Goal: Find specific page/section: Find specific page/section

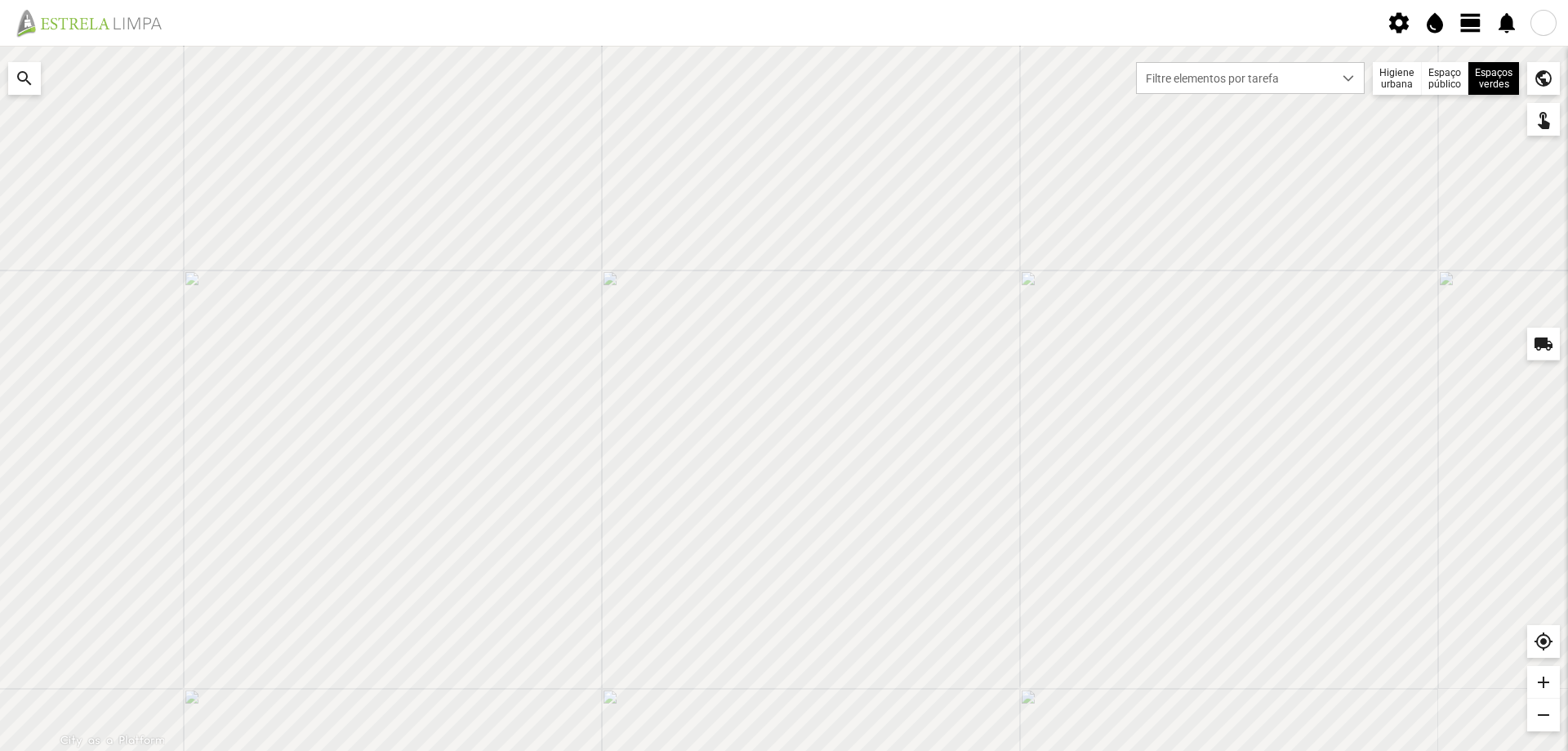
click at [1467, 20] on span "view_day" at bounding box center [1471, 23] width 24 height 24
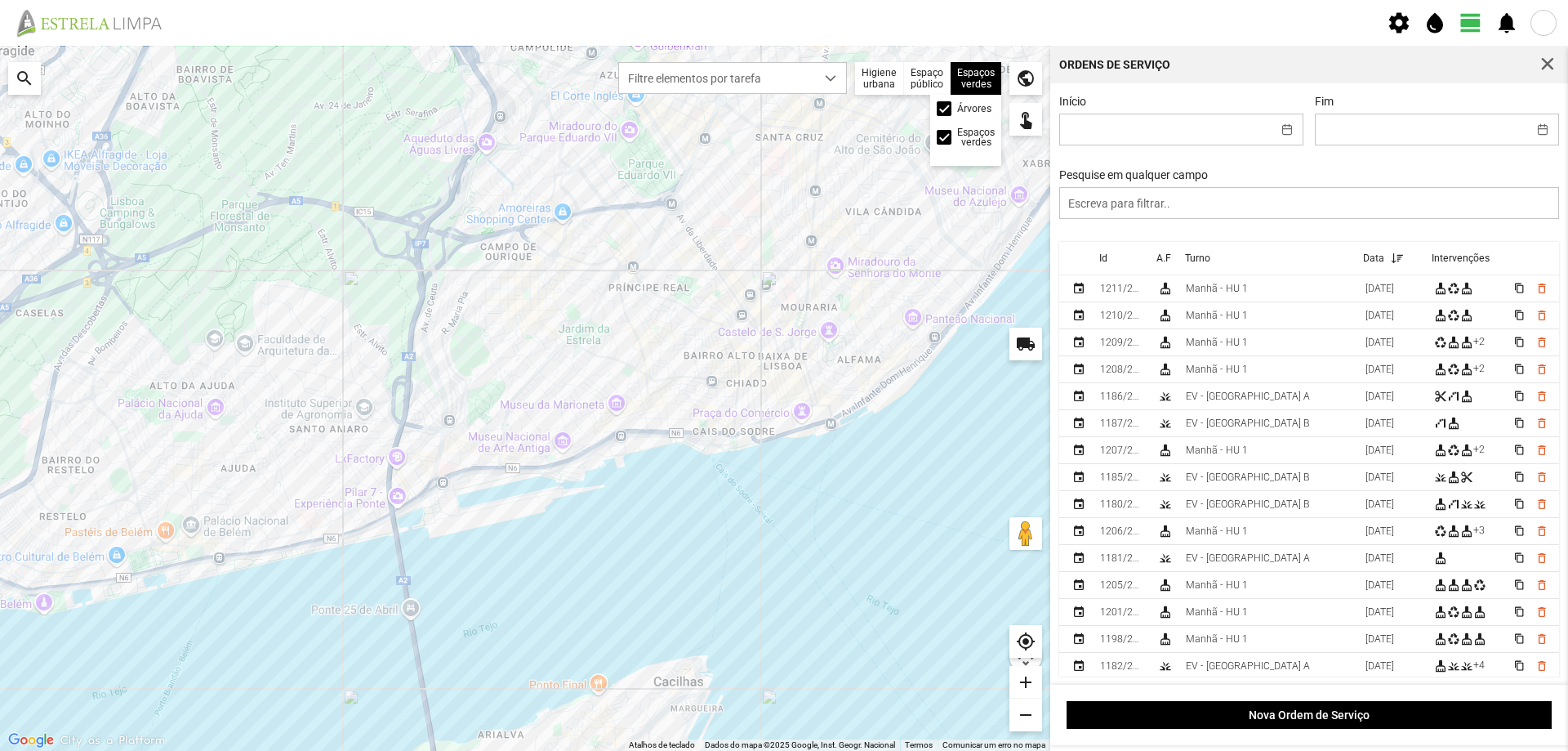
click at [971, 105] on label "Árvores" at bounding box center [974, 108] width 34 height 9
click at [945, 109] on input "Árvores" at bounding box center [945, 109] width 0 height 0
click at [1281, 134] on button "button" at bounding box center [1288, 130] width 32 height 30
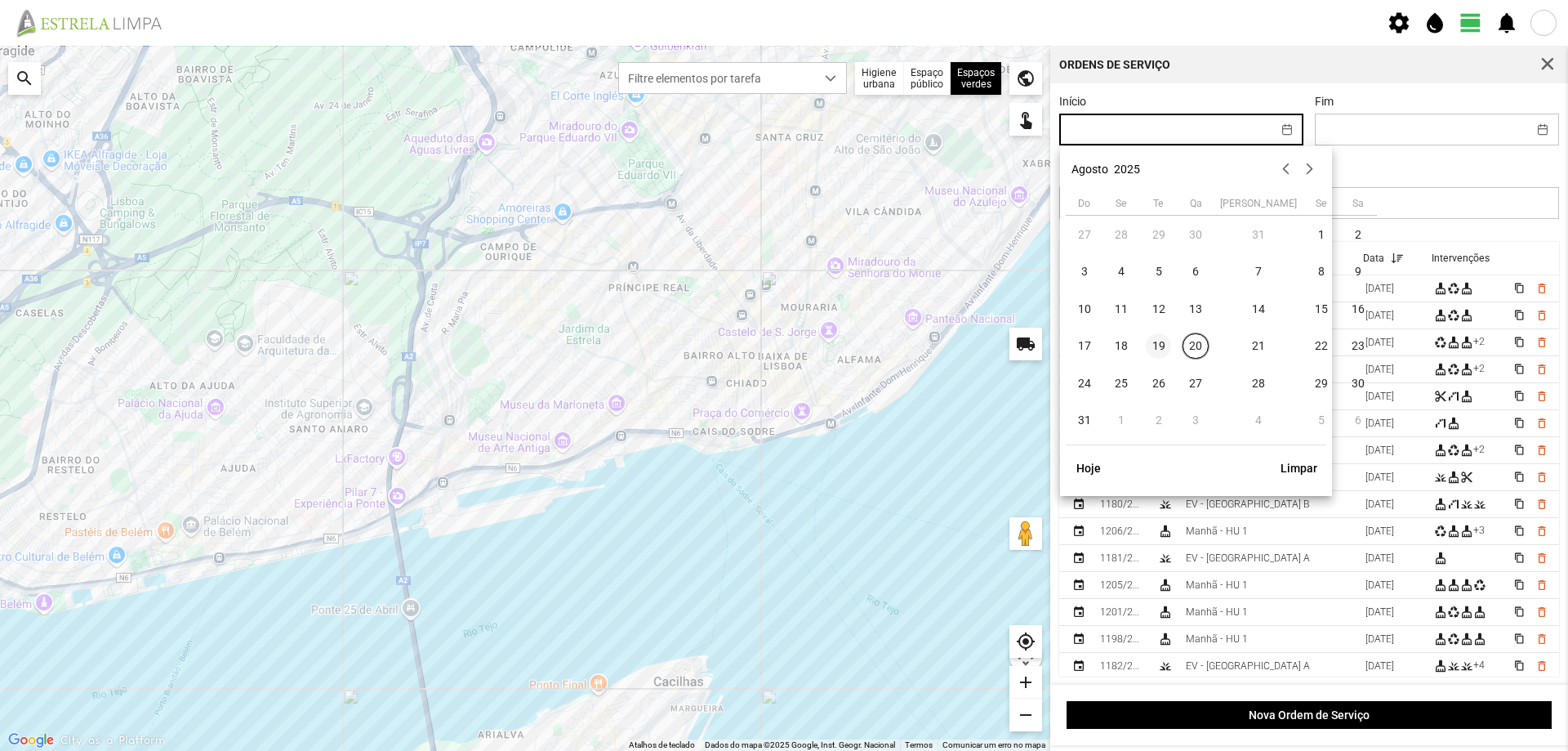
click at [1155, 348] on span "19" at bounding box center [1159, 346] width 26 height 26
type input "[DATE]"
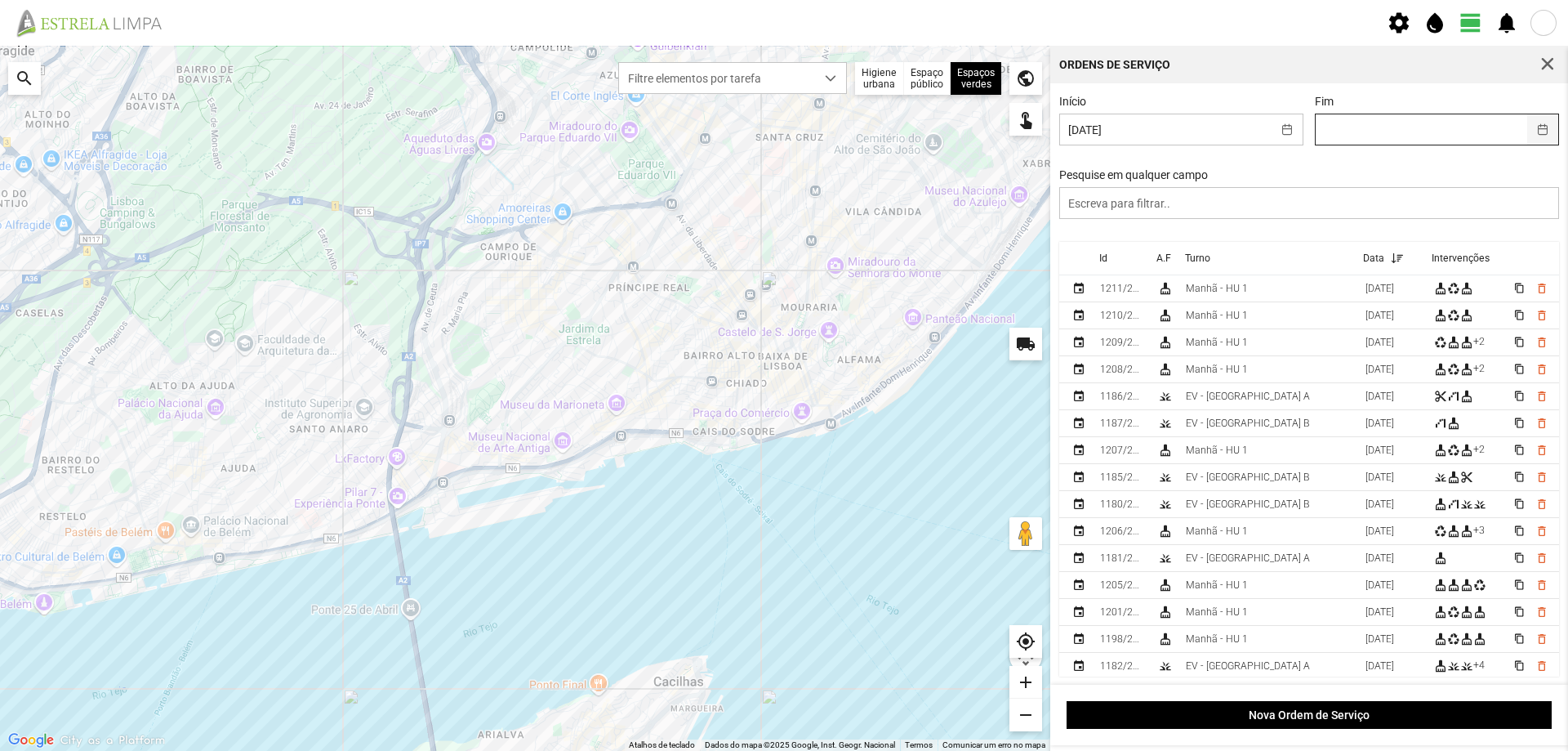
click at [1532, 134] on button "button" at bounding box center [1544, 130] width 32 height 30
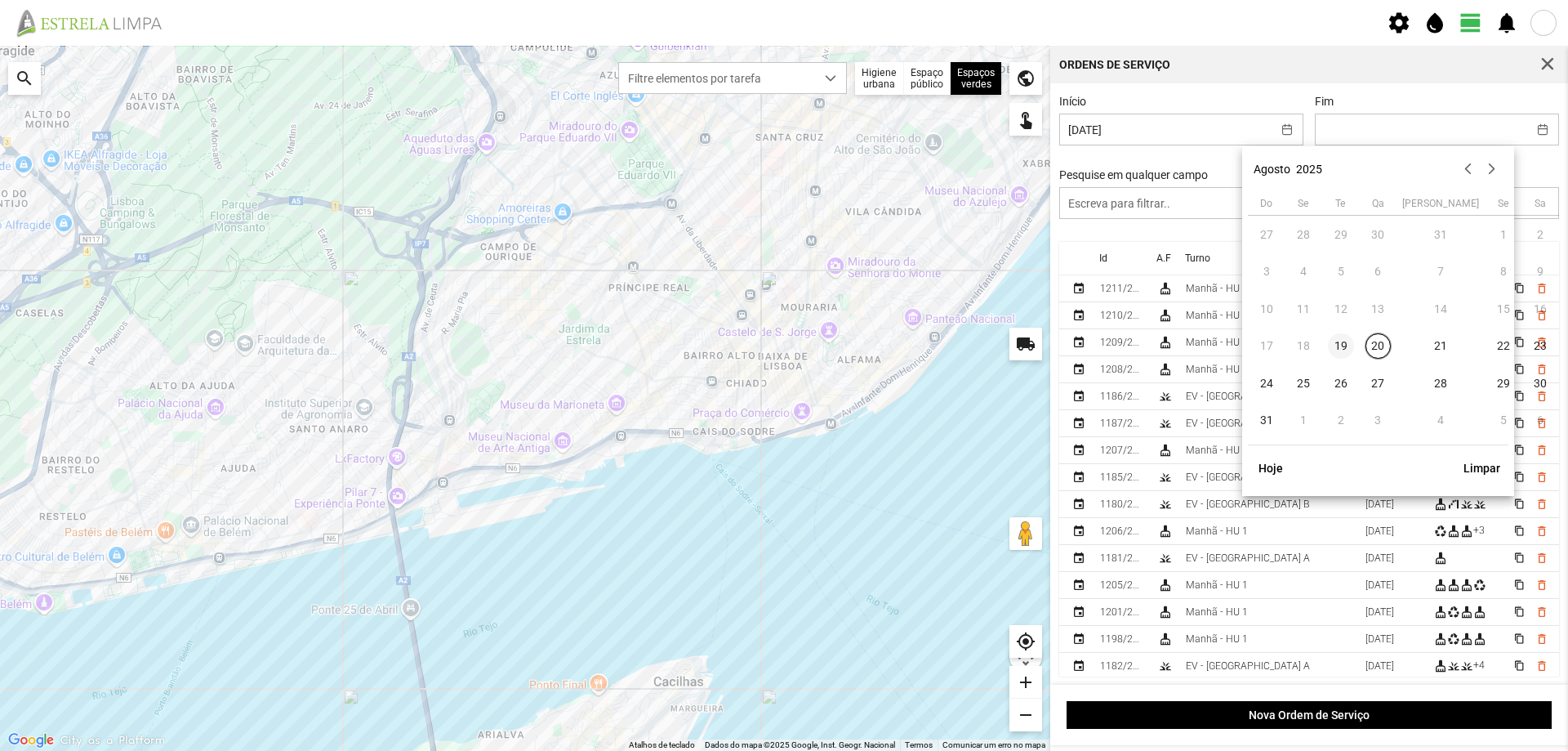
click at [1340, 348] on span "19" at bounding box center [1341, 346] width 26 height 26
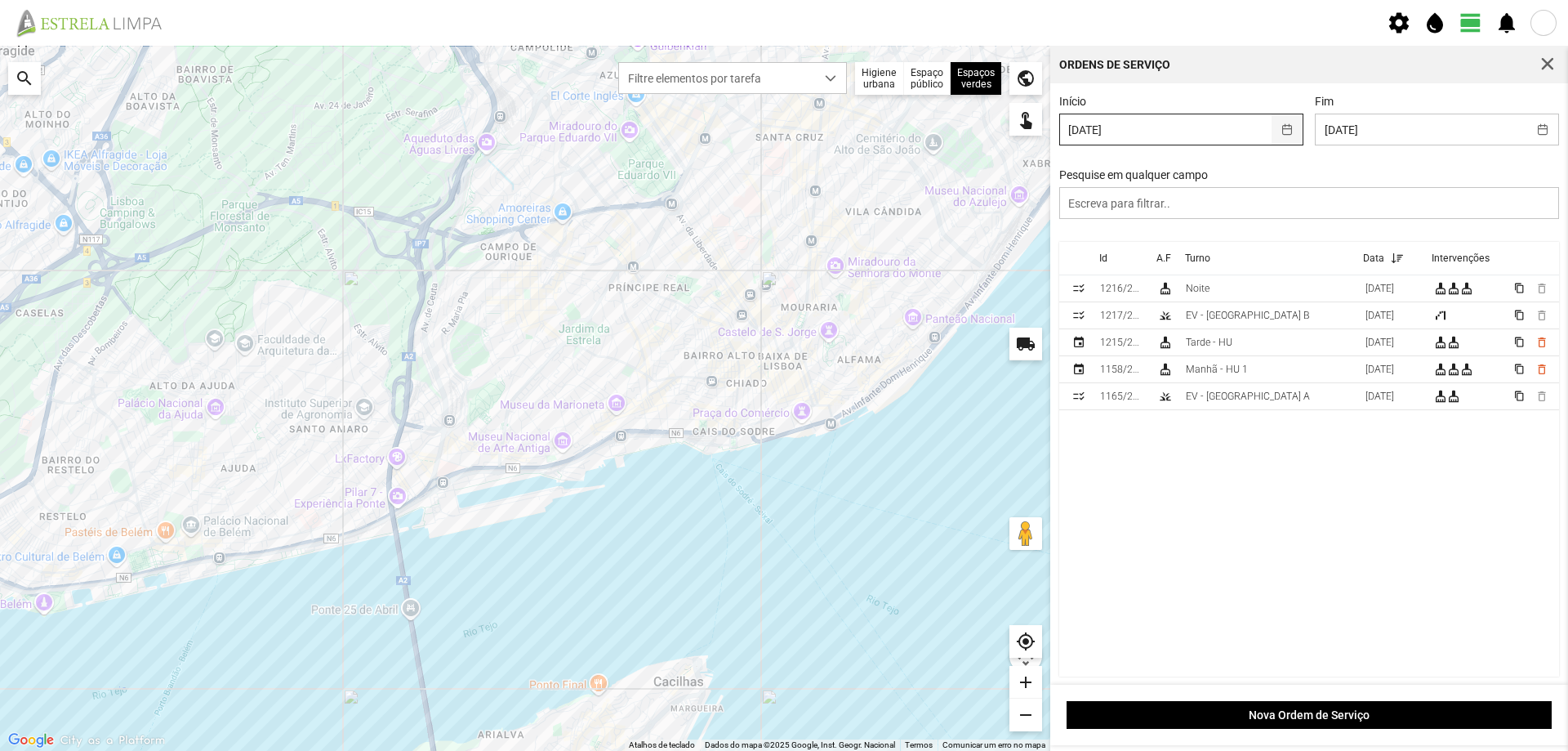
click at [1279, 134] on button "button" at bounding box center [1288, 130] width 32 height 30
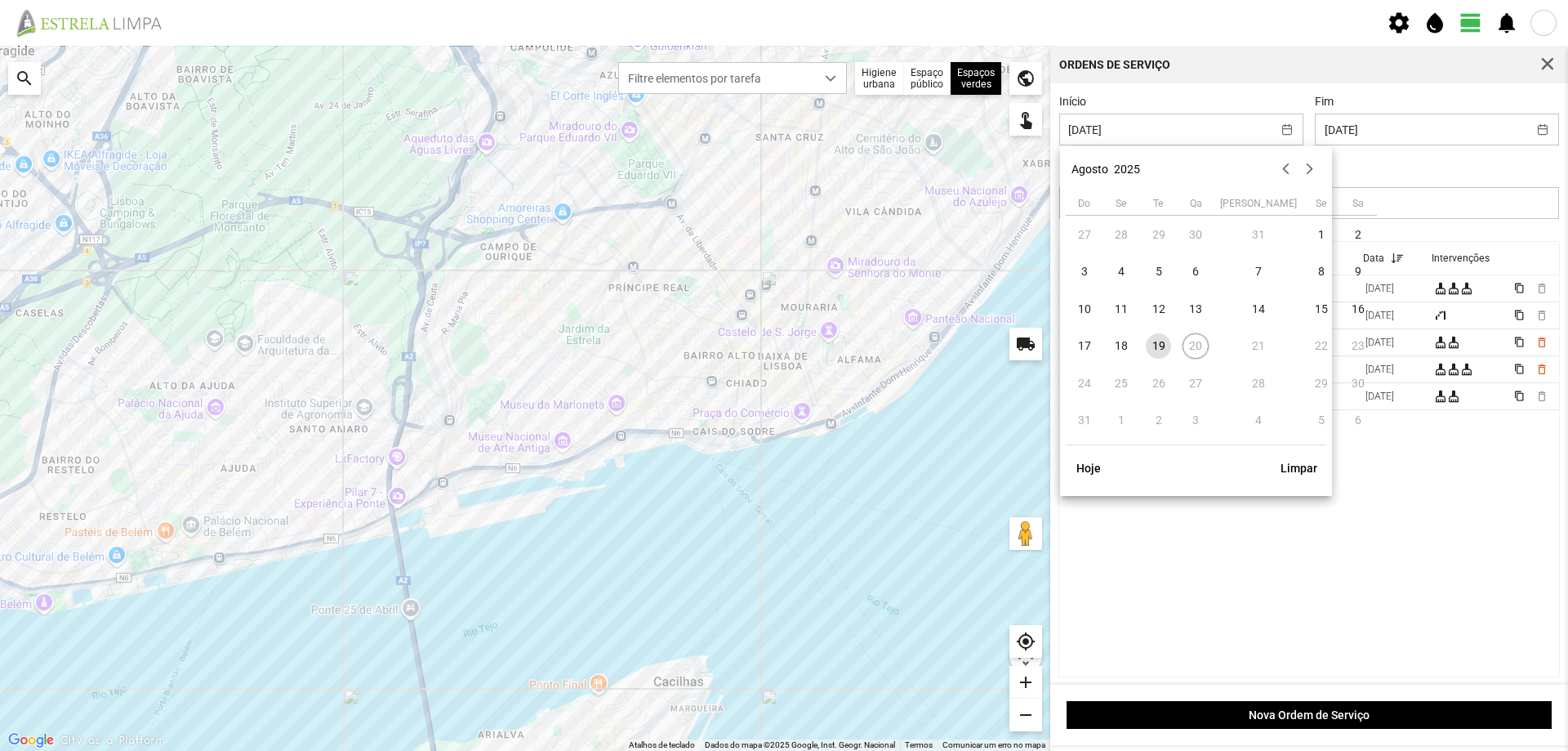
click at [1202, 351] on td "20" at bounding box center [1196, 346] width 38 height 38
click at [1529, 134] on button "button" at bounding box center [1544, 130] width 32 height 30
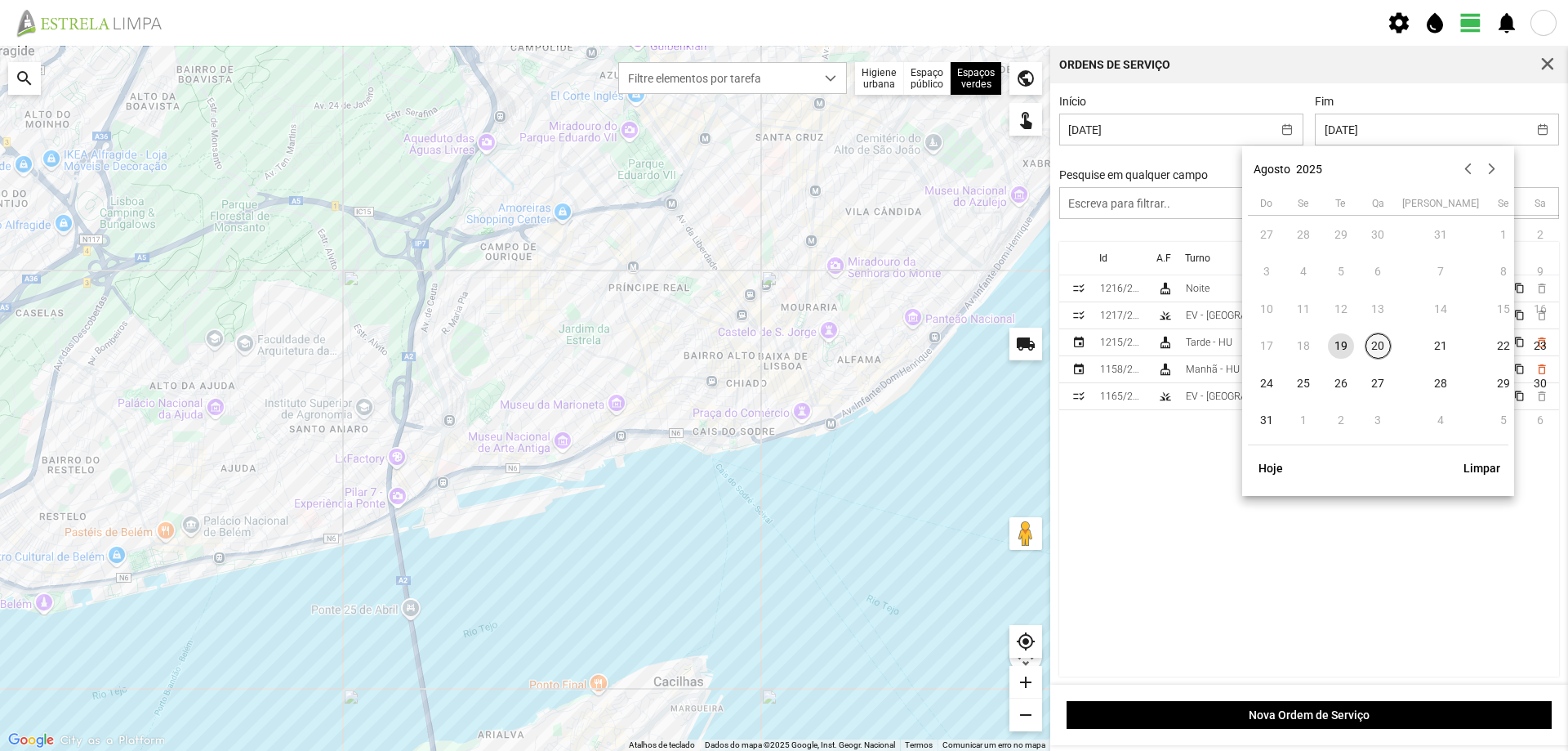
click at [1373, 342] on span "20" at bounding box center [1379, 346] width 26 height 26
type input "[DATE]"
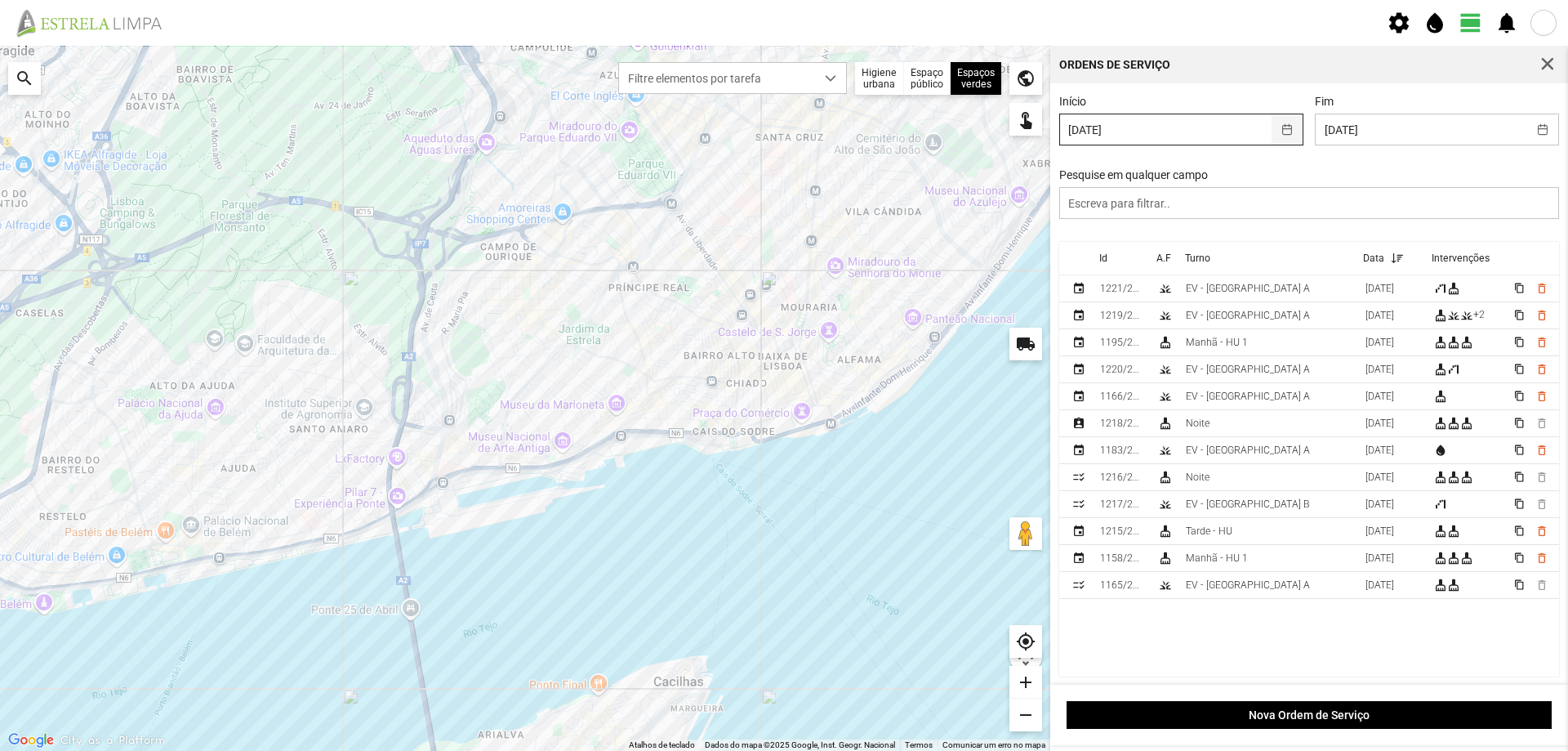
click at [1283, 130] on button "button" at bounding box center [1288, 130] width 32 height 30
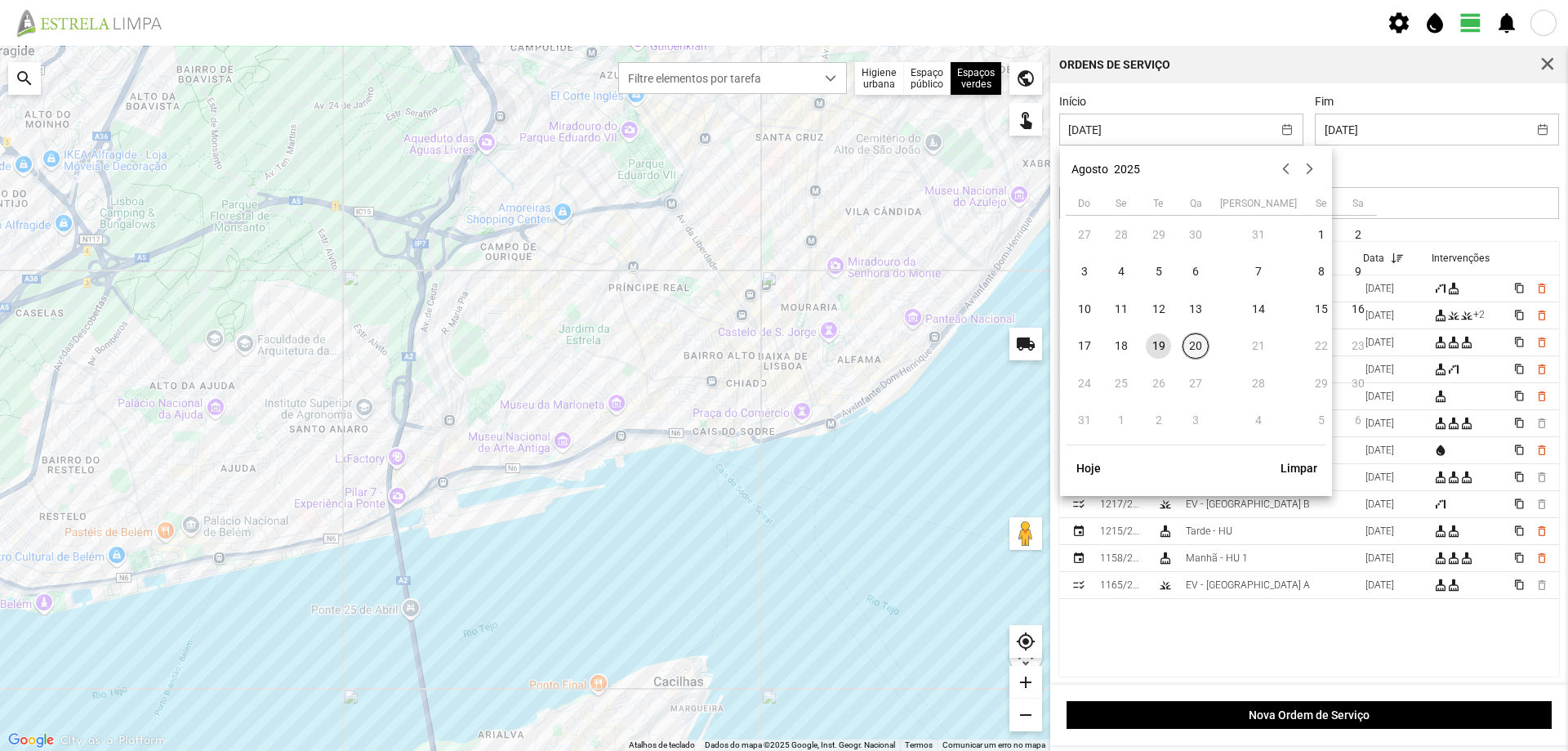
click at [1189, 351] on span "20" at bounding box center [1196, 346] width 26 height 26
type input "[DATE]"
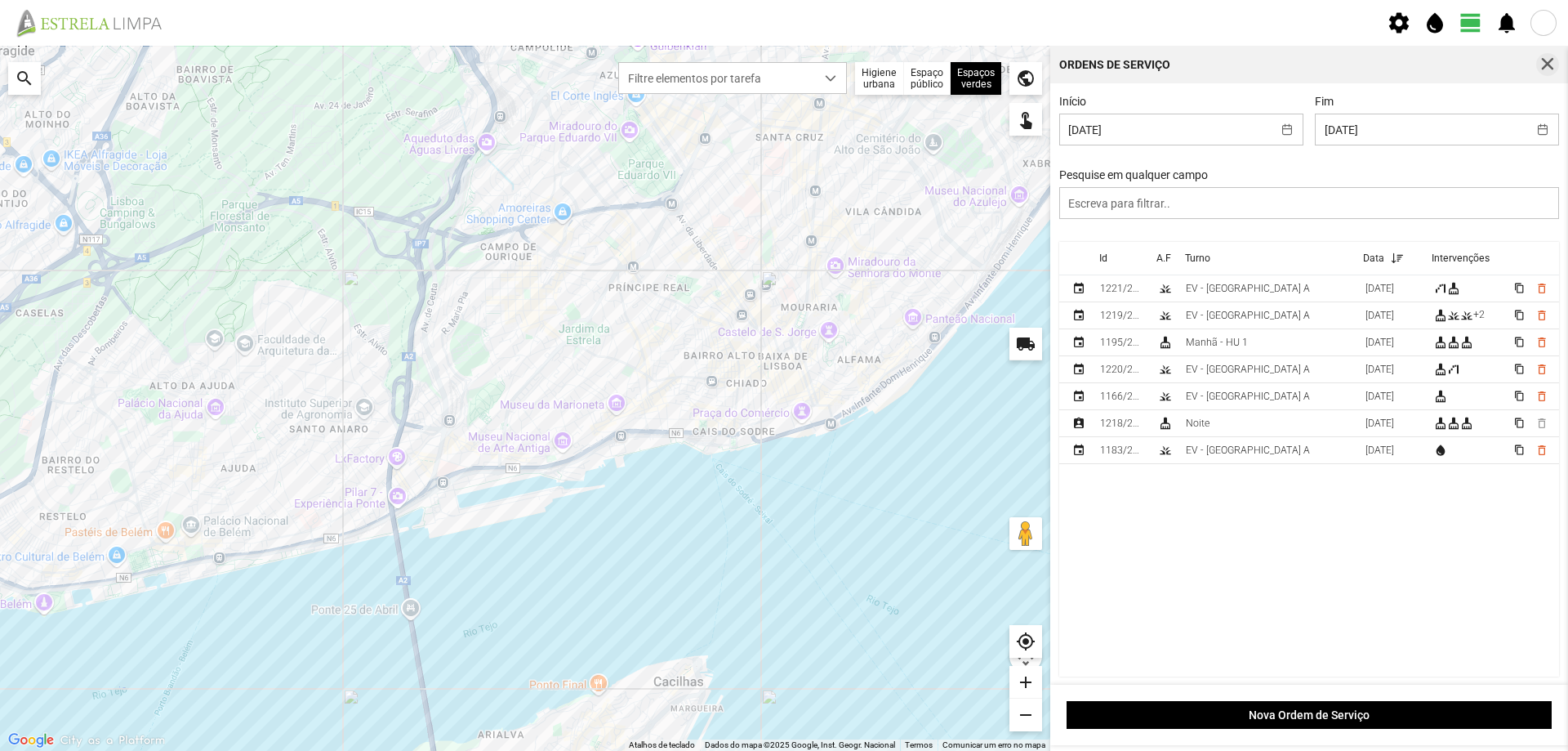
click at [1550, 65] on span "button" at bounding box center [1548, 65] width 15 height 15
